Goal: Task Accomplishment & Management: Manage account settings

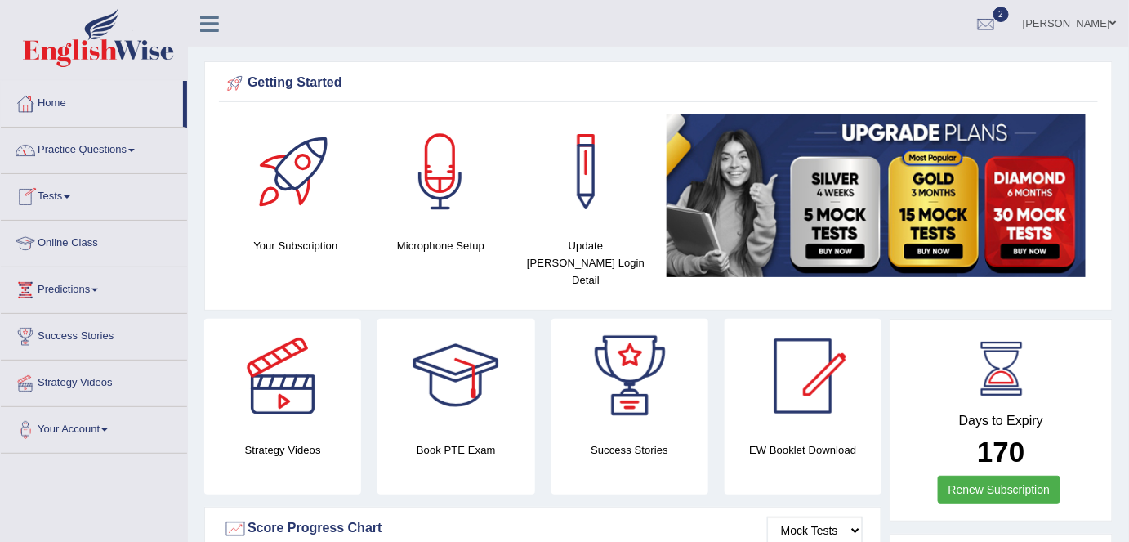
click at [1056, 26] on link "Mian jawaid" at bounding box center [1070, 21] width 118 height 42
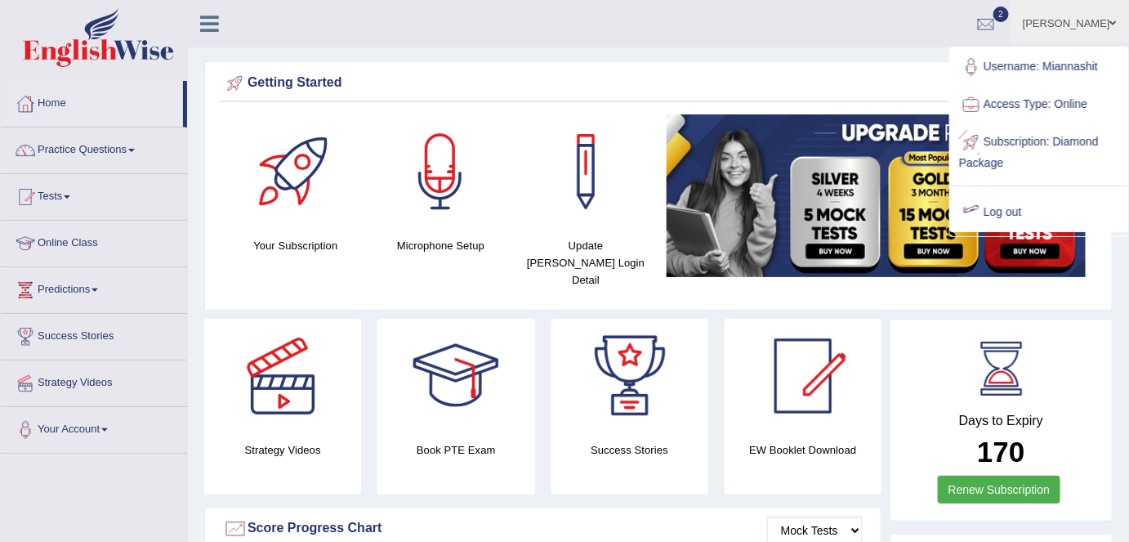
click at [1004, 209] on link "Log out" at bounding box center [1039, 213] width 177 height 38
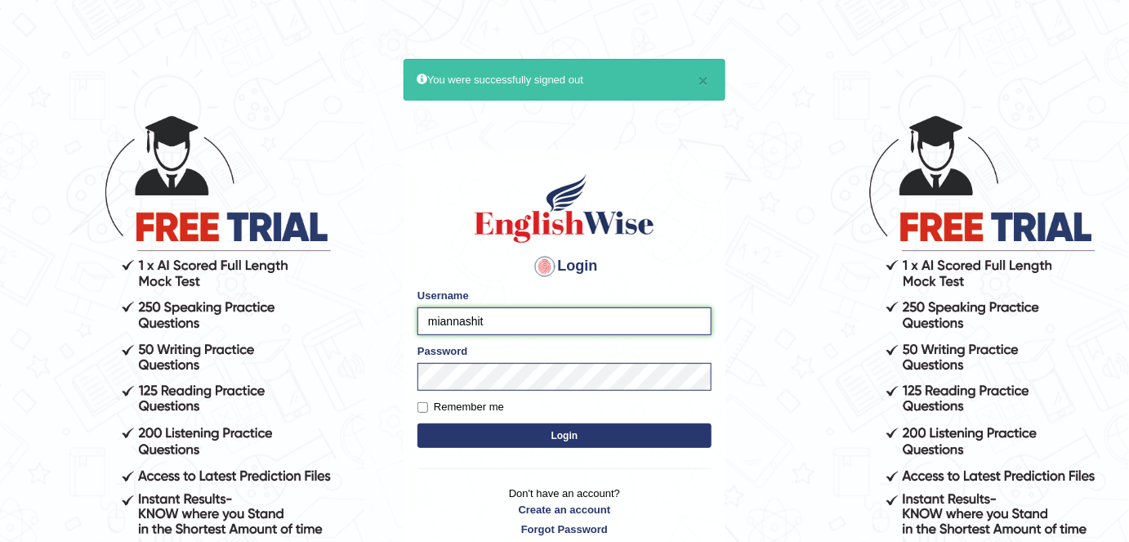
drag, startPoint x: 502, startPoint y: 322, endPoint x: 386, endPoint y: 316, distance: 116.2
click at [390, 319] on body "× You were successfully signed out Login Please fix the following errors: Usern…" at bounding box center [564, 327] width 1129 height 542
type input "Deep1112"
click at [480, 411] on label "Remember me" at bounding box center [461, 407] width 87 height 16
drag, startPoint x: 499, startPoint y: 440, endPoint x: 534, endPoint y: 443, distance: 34.5
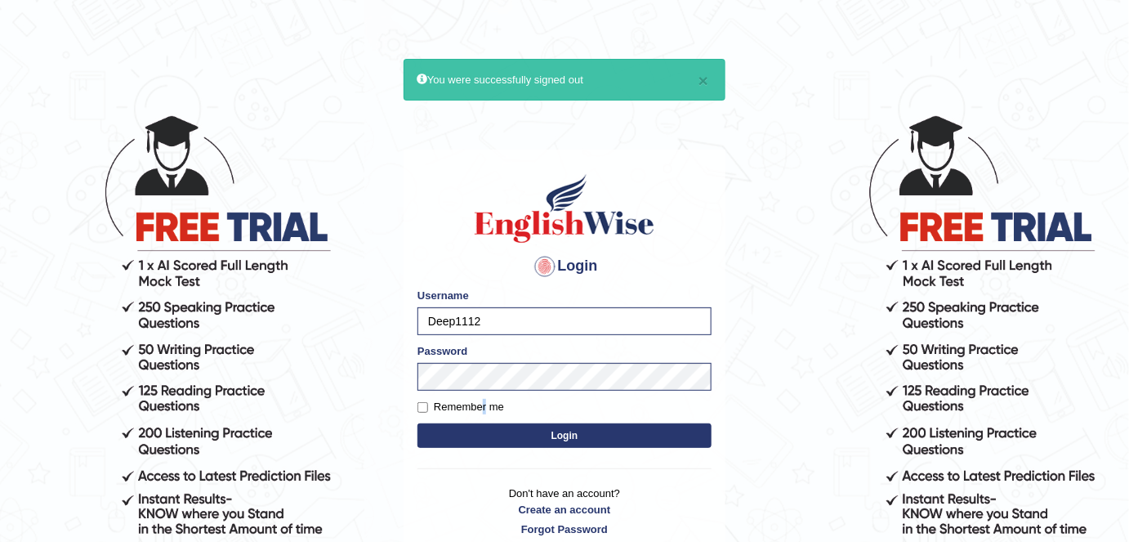
click at [501, 440] on button "Login" at bounding box center [565, 435] width 294 height 25
click at [603, 442] on button "Login" at bounding box center [565, 435] width 294 height 25
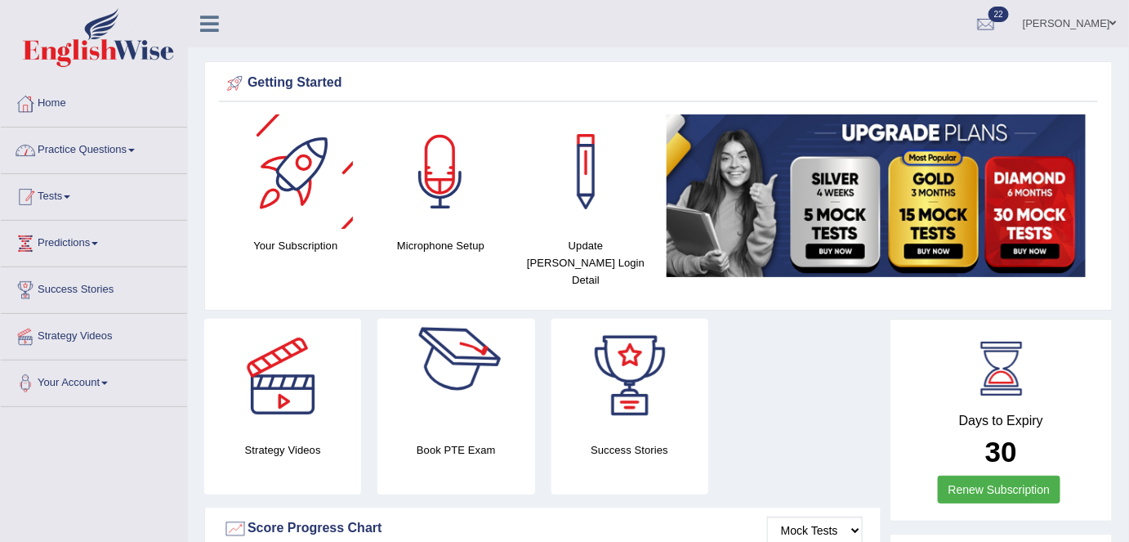
click at [63, 207] on link "Tests" at bounding box center [94, 194] width 186 height 41
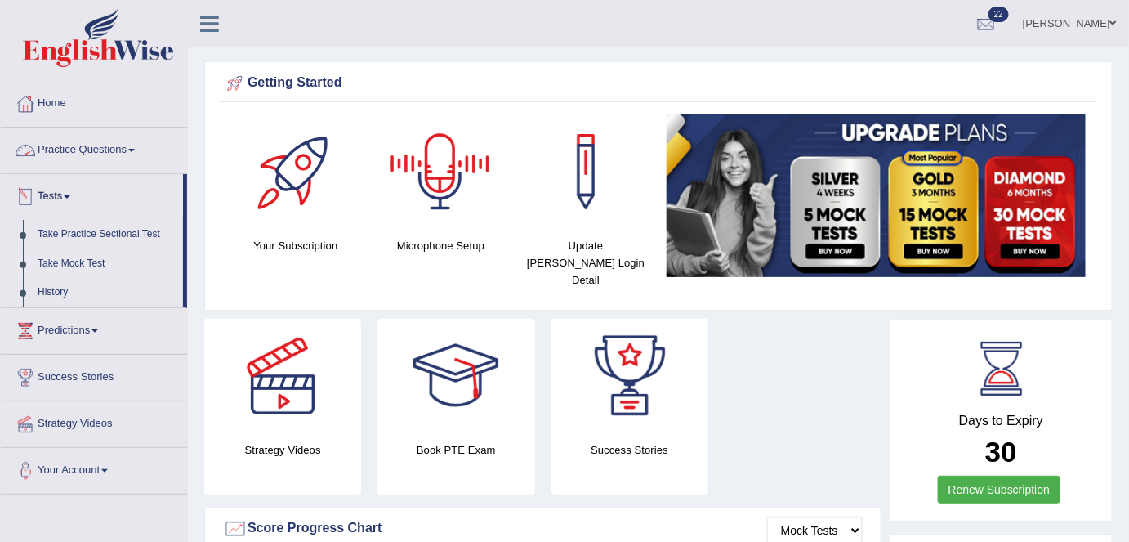
click at [76, 264] on link "Take Mock Test" at bounding box center [106, 263] width 153 height 29
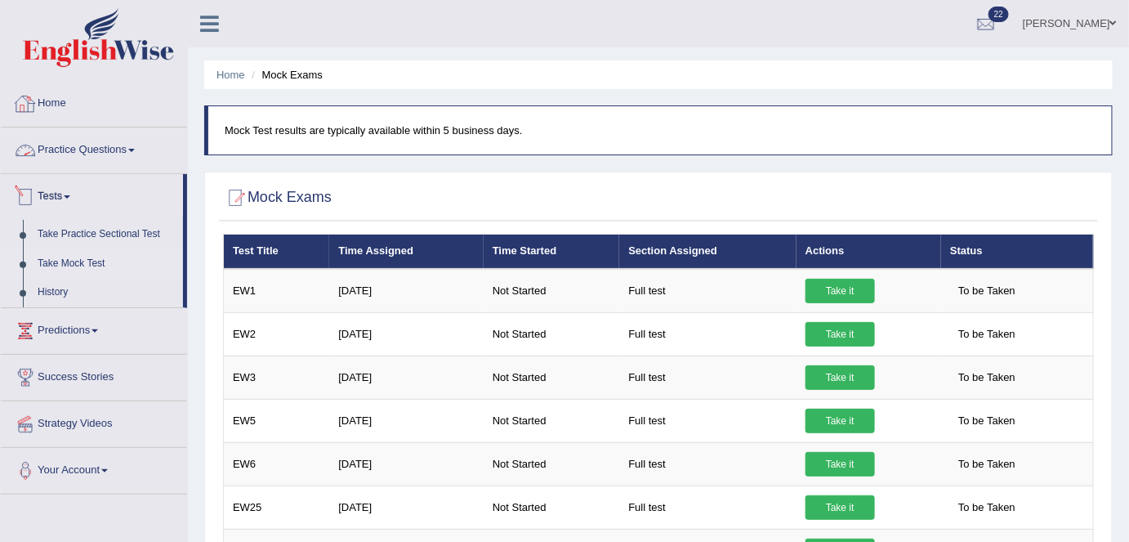
drag, startPoint x: 78, startPoint y: 98, endPoint x: 87, endPoint y: 103, distance: 10.2
click at [80, 99] on link "Home" at bounding box center [94, 101] width 186 height 41
